Goal: Task Accomplishment & Management: Manage account settings

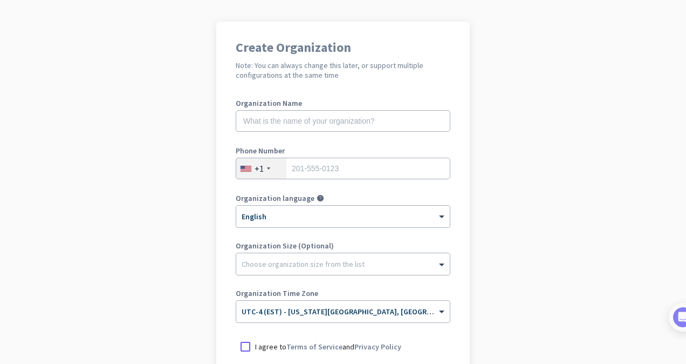
scroll to position [65, 0]
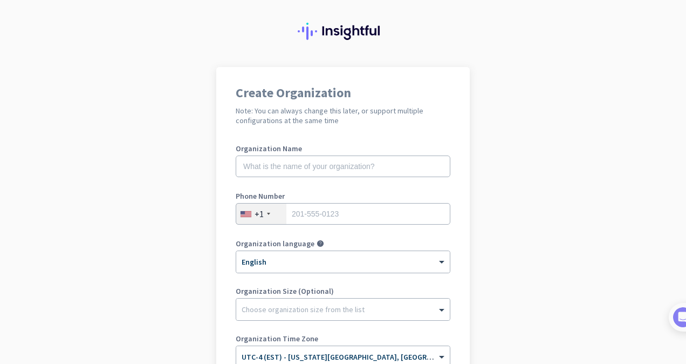
scroll to position [12, 0]
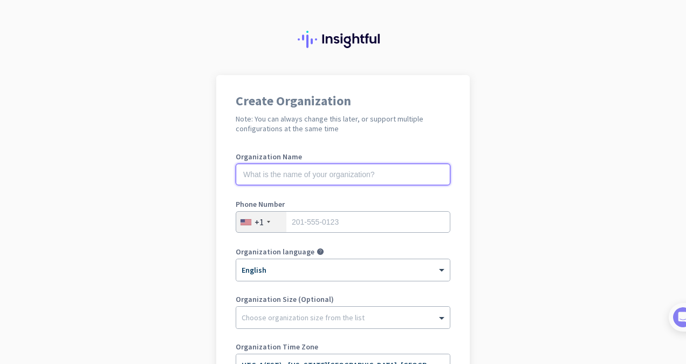
click at [323, 175] on input "text" at bounding box center [343, 174] width 215 height 22
type input "Mercor"
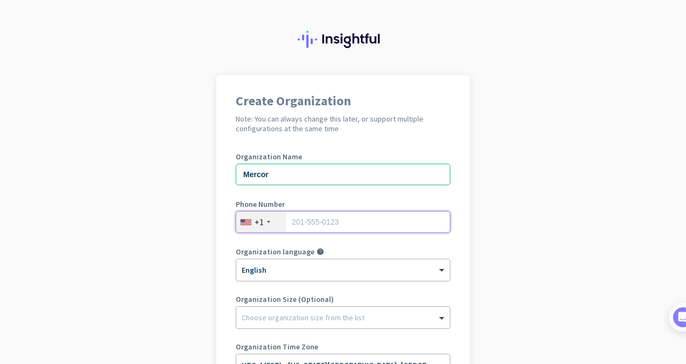
click at [328, 223] on input "tel" at bounding box center [343, 222] width 215 height 22
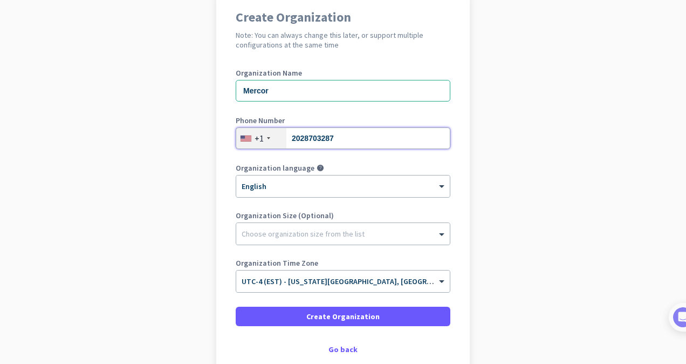
scroll to position [108, 0]
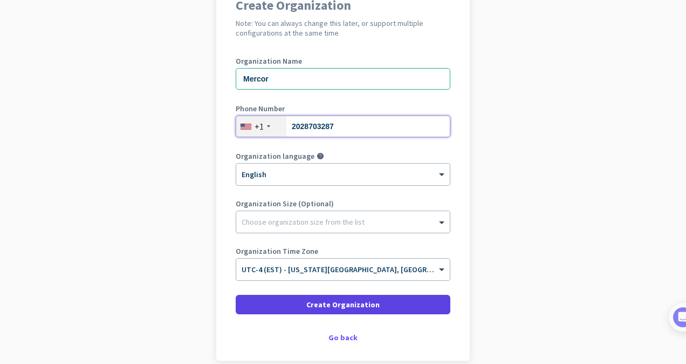
type input "2028703287"
click at [344, 301] on span "Create Organization" at bounding box center [342, 304] width 73 height 11
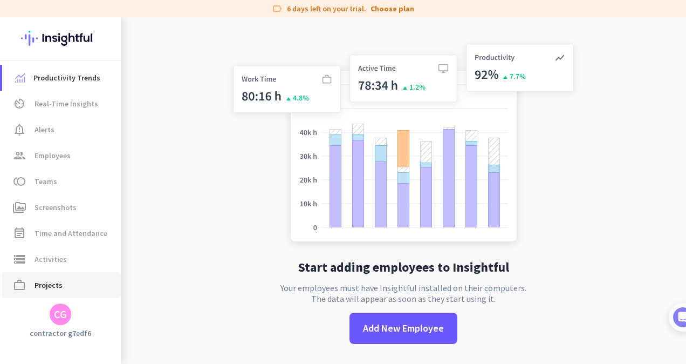
click at [73, 285] on span "work_outline Projects" at bounding box center [61, 284] width 101 height 13
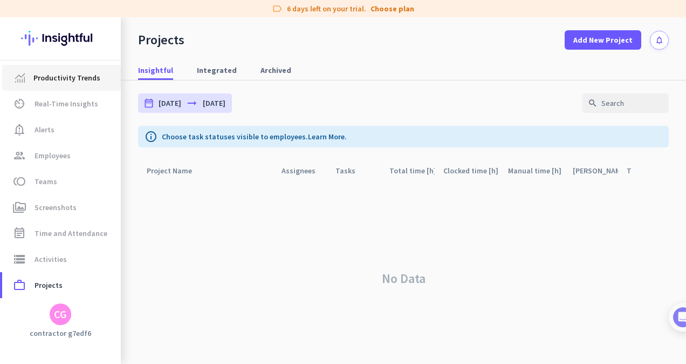
click at [82, 78] on span "Productivity Trends" at bounding box center [66, 77] width 67 height 13
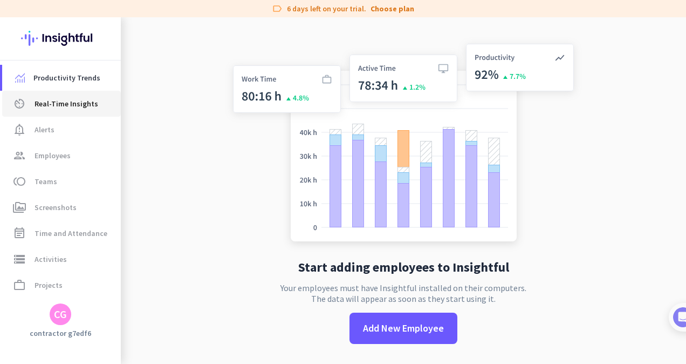
click at [80, 110] on link "av_timer Real-Time Insights" at bounding box center [61, 104] width 119 height 26
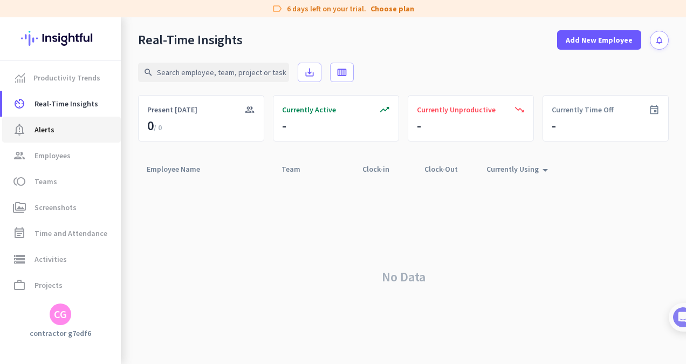
click at [76, 126] on span "notification_important Alerts" at bounding box center [61, 129] width 101 height 13
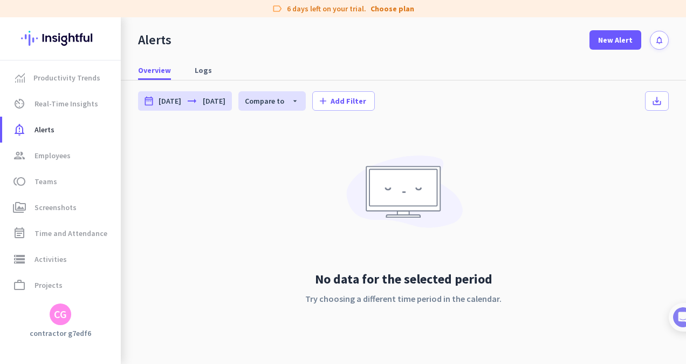
click at [69, 315] on div "CG" at bounding box center [61, 314] width 22 height 22
click at [141, 231] on span "Personal Settings" at bounding box center [117, 235] width 65 height 10
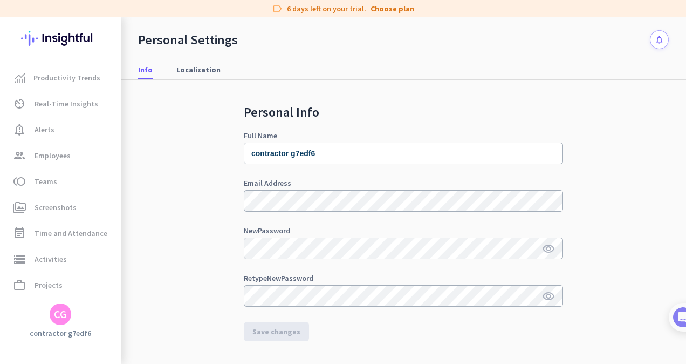
scroll to position [1, 0]
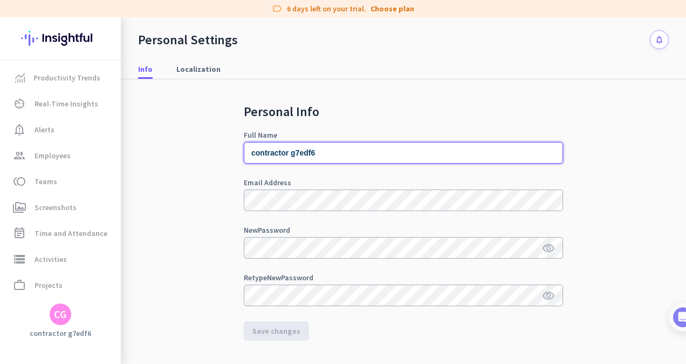
drag, startPoint x: 333, startPoint y: 152, endPoint x: 211, endPoint y: 215, distance: 138.0
click at [211, 215] on div "Personal Info Full Name contractor g7edf6 Email Address New Password visibility…" at bounding box center [403, 252] width 531 height 346
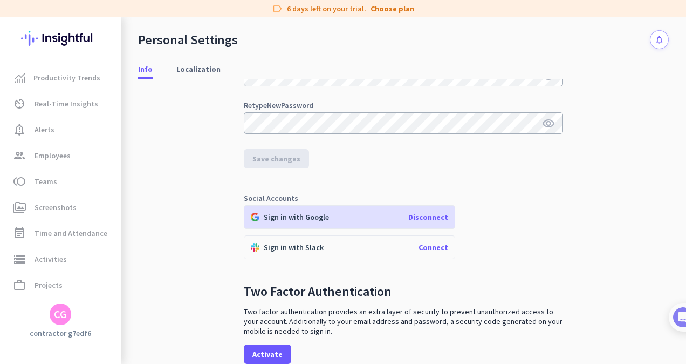
scroll to position [174, 0]
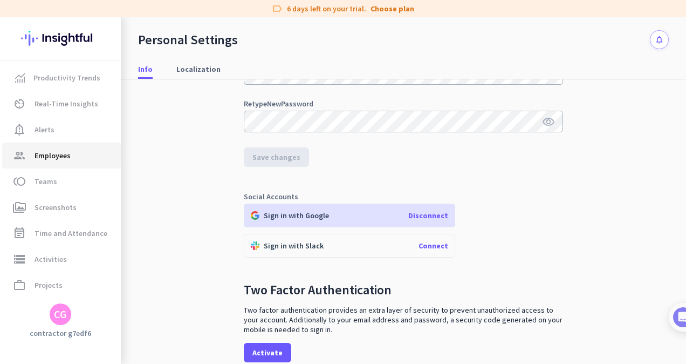
click at [74, 154] on span "group Employees" at bounding box center [61, 155] width 101 height 13
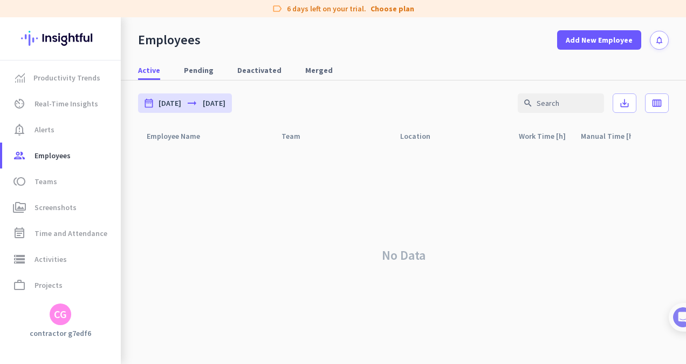
click at [67, 318] on div "CG" at bounding box center [61, 314] width 22 height 22
click at [56, 282] on div "Personal Settings Organizations Help Sign out" at bounding box center [105, 264] width 110 height 78
click at [113, 295] on span "Sign out" at bounding box center [117, 294] width 65 height 10
